Goal: Transaction & Acquisition: Download file/media

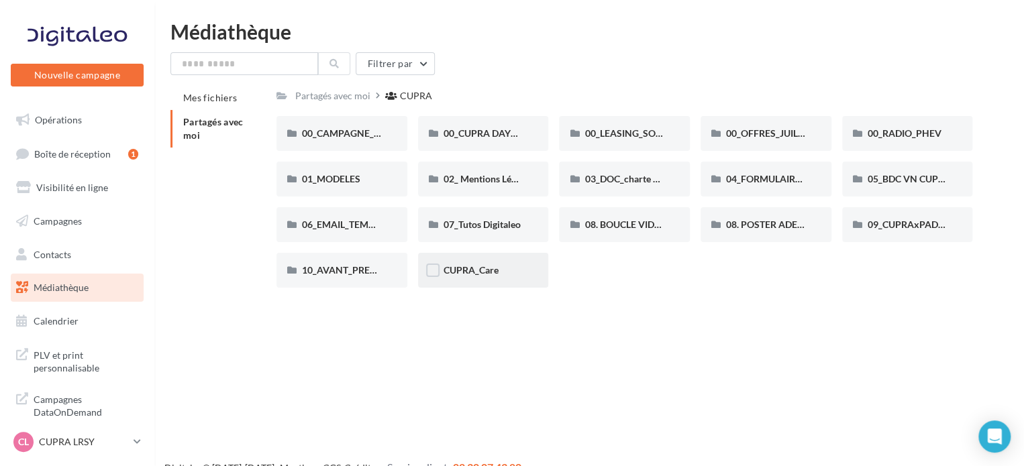
click at [478, 278] on div "CUPRA_Care" at bounding box center [483, 270] width 131 height 35
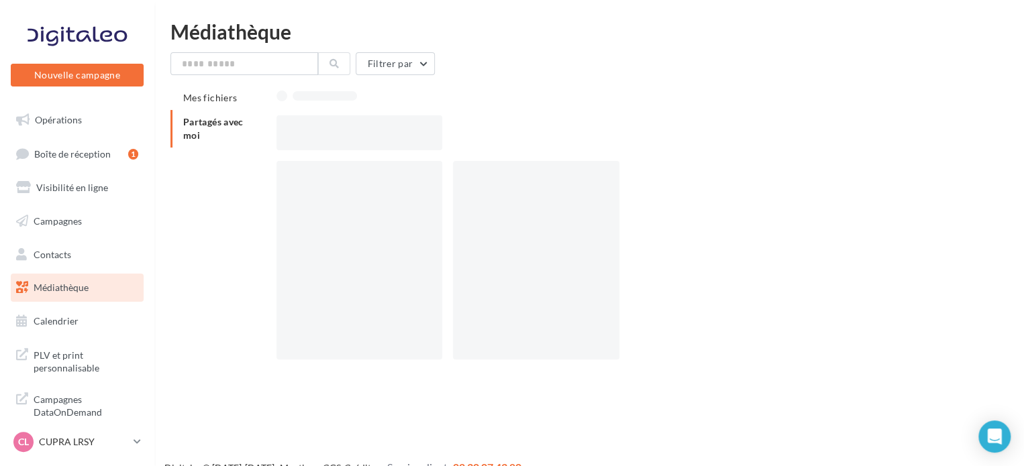
click at [478, 278] on div at bounding box center [536, 260] width 166 height 199
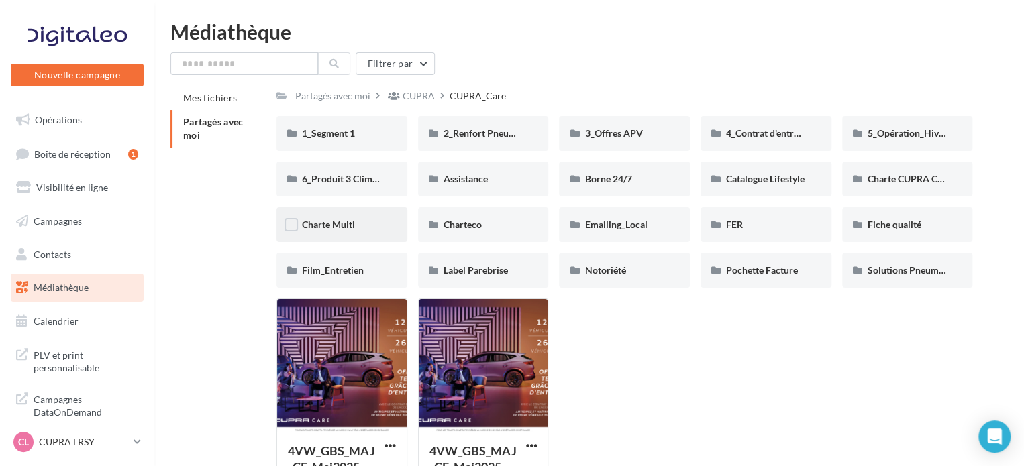
click at [369, 225] on div "Charte Multi" at bounding box center [342, 224] width 80 height 13
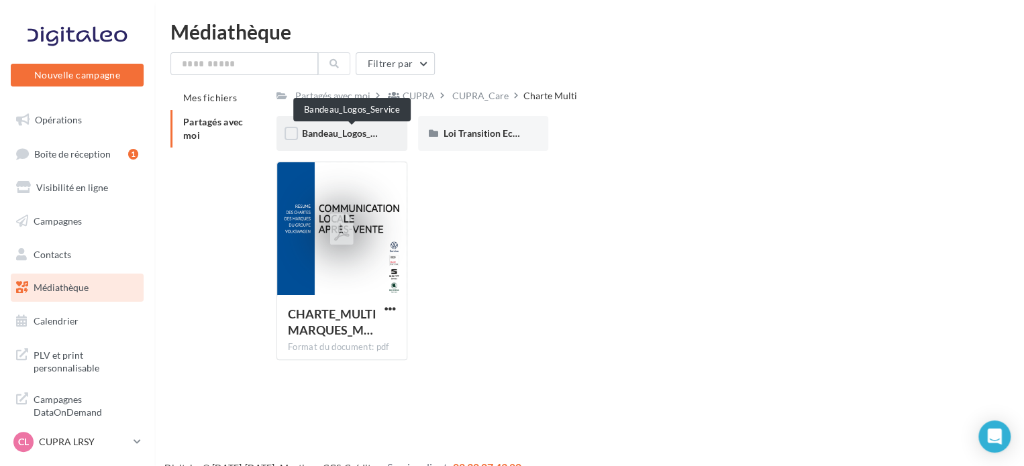
click at [349, 130] on span "Bandeau_Logos_Service" at bounding box center [351, 132] width 99 height 11
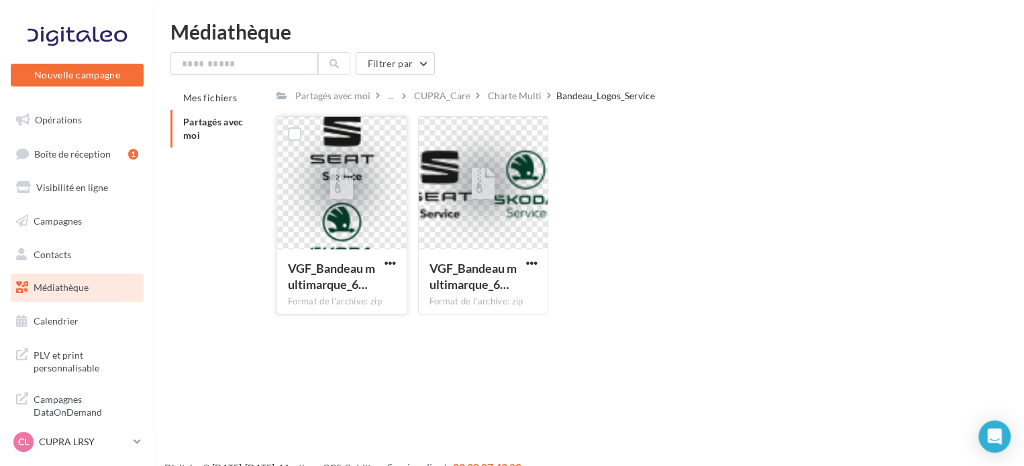
click at [350, 169] on icon at bounding box center [341, 184] width 23 height 31
click at [347, 203] on div at bounding box center [341, 184] width 23 height 44
click at [87, 164] on link "Boîte de réception 1" at bounding box center [77, 154] width 138 height 29
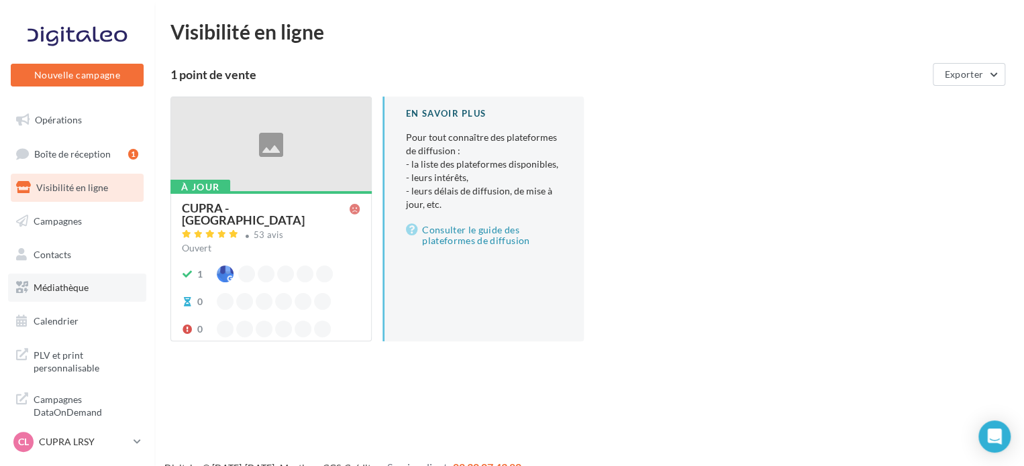
click at [72, 280] on link "Médiathèque" at bounding box center [77, 288] width 138 height 28
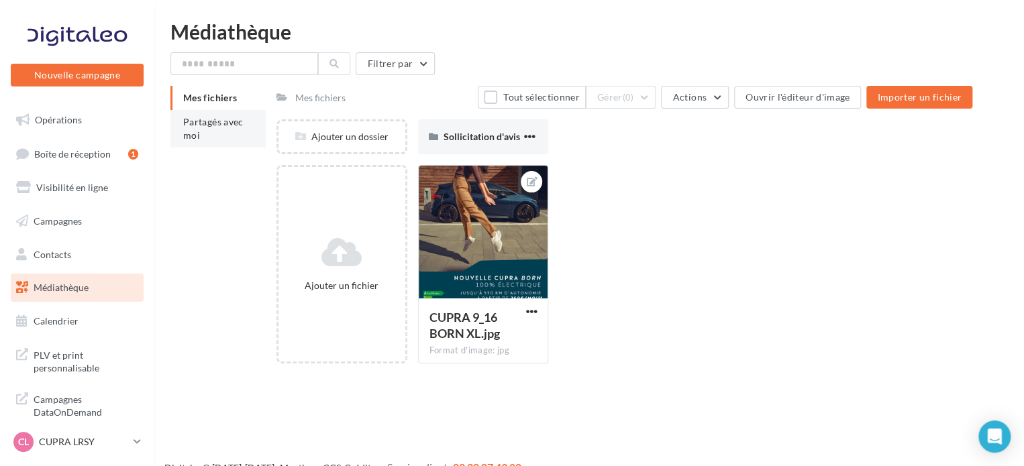
click at [233, 115] on li "Partagés avec moi" at bounding box center [217, 129] width 95 height 38
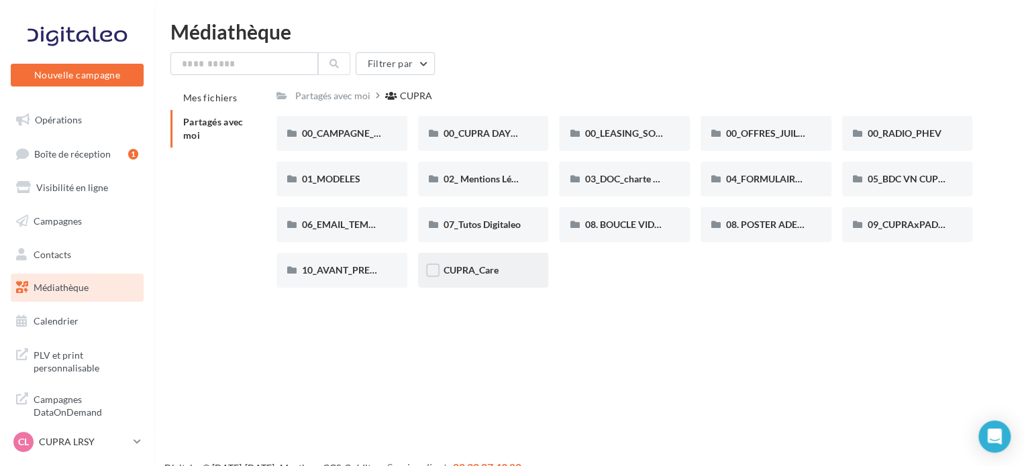
click at [439, 280] on div at bounding box center [432, 272] width 13 height 17
click at [480, 274] on span "CUPRA_Care" at bounding box center [470, 269] width 55 height 11
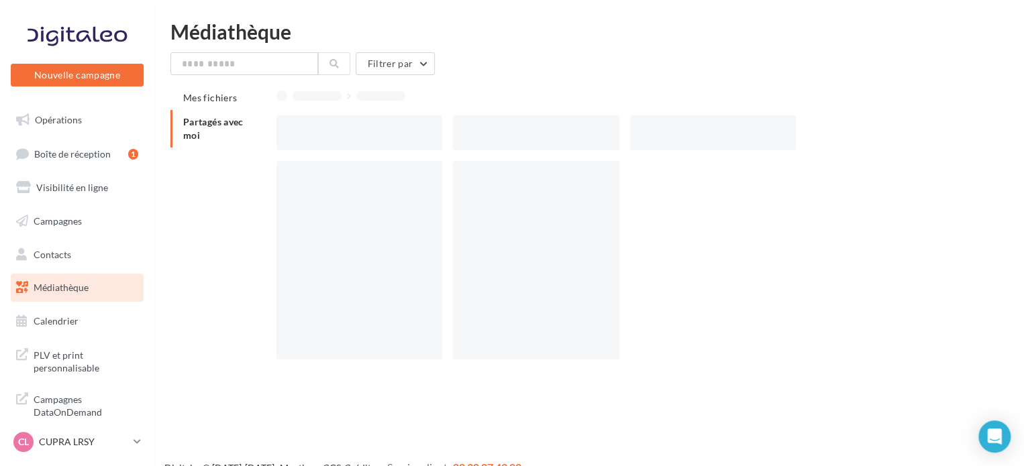
click at [479, 274] on div at bounding box center [536, 260] width 166 height 199
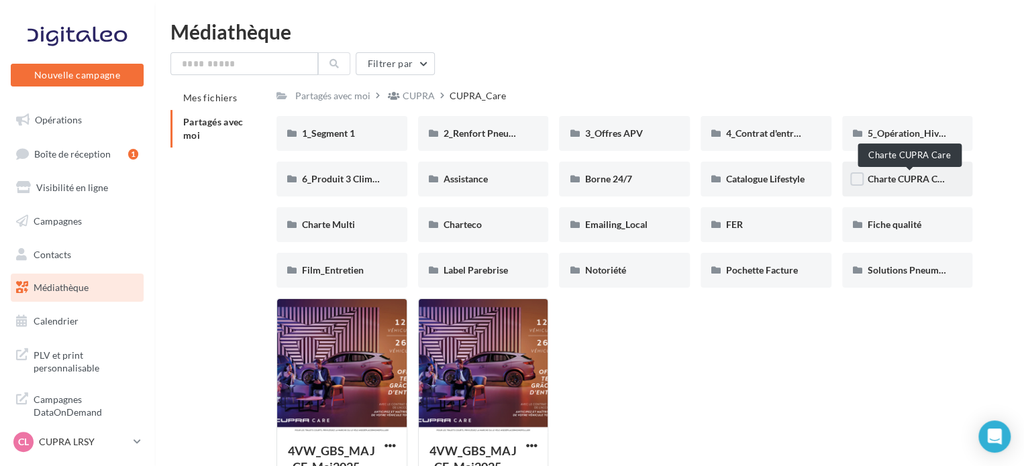
click at [931, 177] on span "Charte CUPRA Care" at bounding box center [909, 178] width 83 height 11
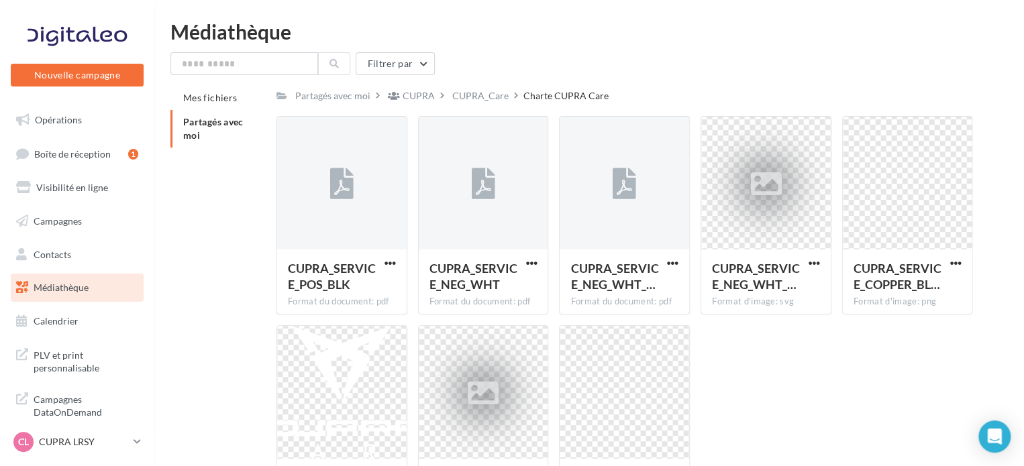
scroll to position [67, 0]
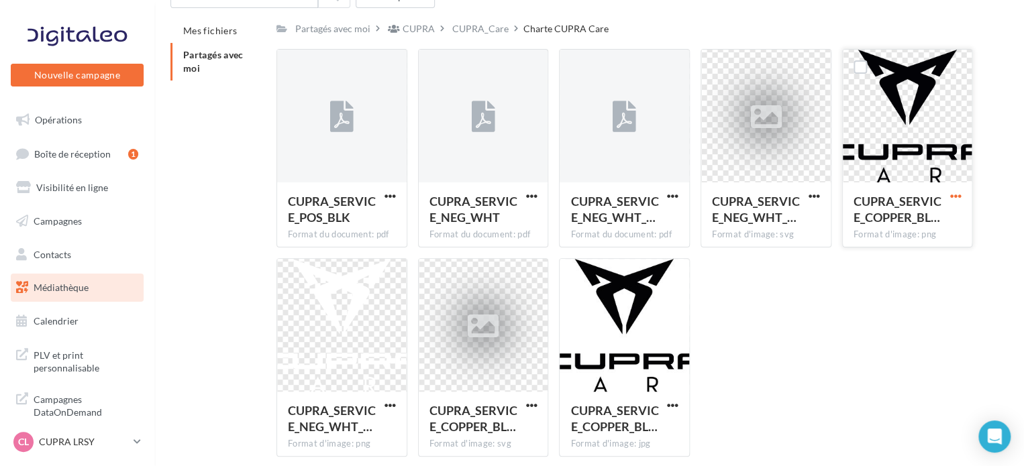
click at [952, 201] on span "button" at bounding box center [954, 196] width 11 height 11
click at [919, 219] on button "Télécharger" at bounding box center [896, 222] width 134 height 35
click at [388, 409] on span "button" at bounding box center [389, 405] width 11 height 11
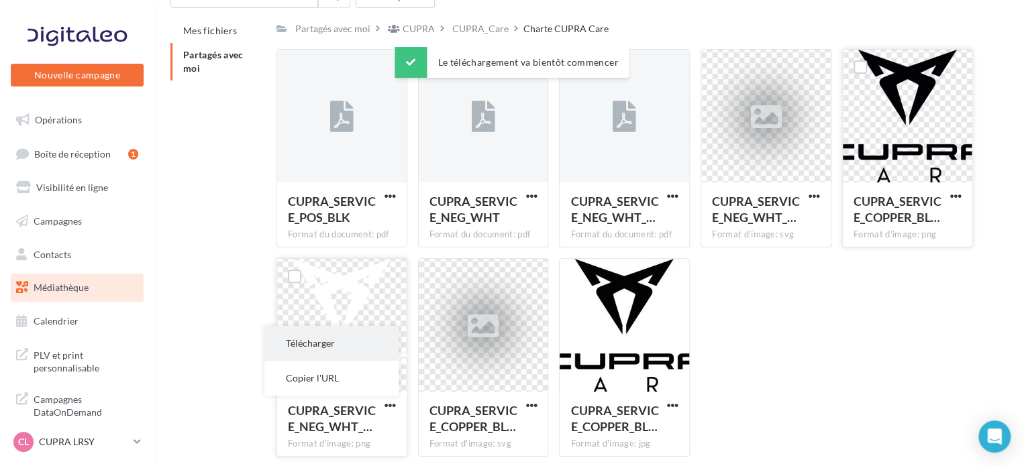
click at [348, 350] on button "Télécharger" at bounding box center [331, 343] width 134 height 35
